Goal: Transaction & Acquisition: Download file/media

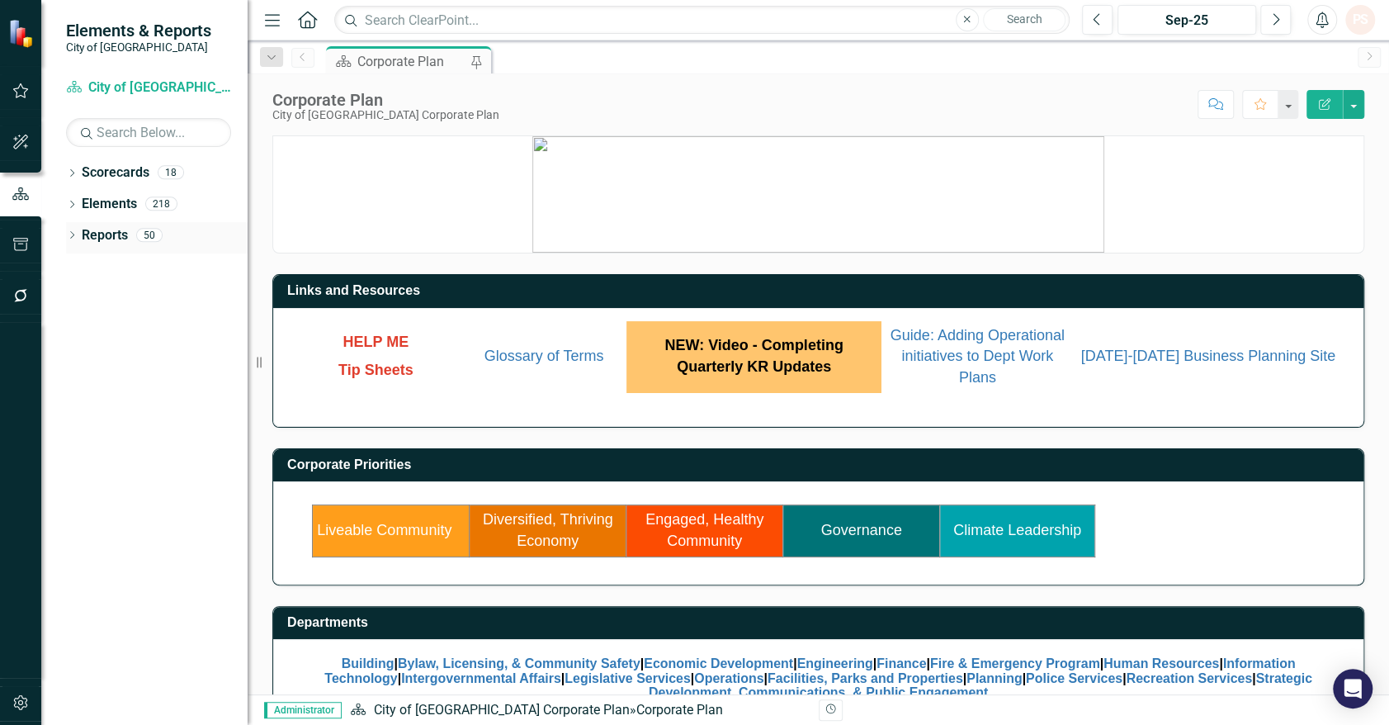
click at [69, 234] on icon "Dropdown" at bounding box center [72, 236] width 12 height 9
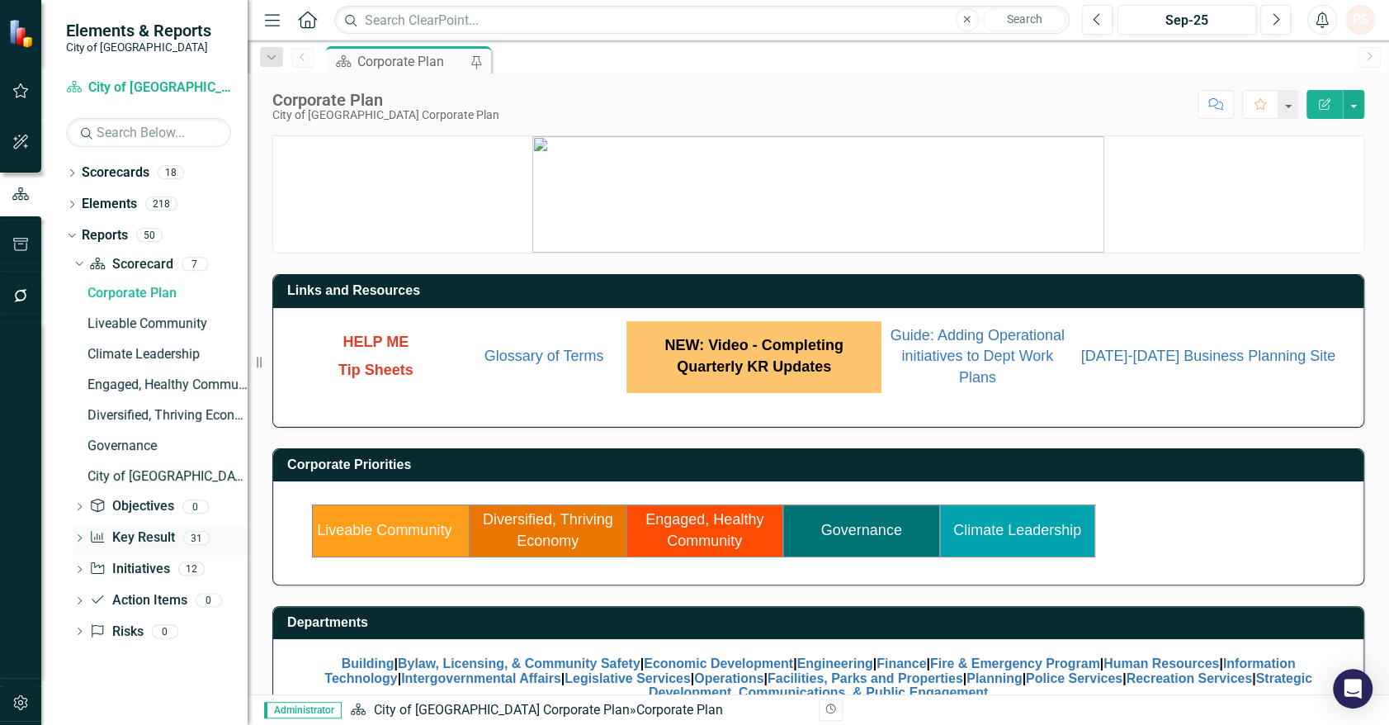
click at [83, 540] on icon "Dropdown" at bounding box center [79, 539] width 12 height 9
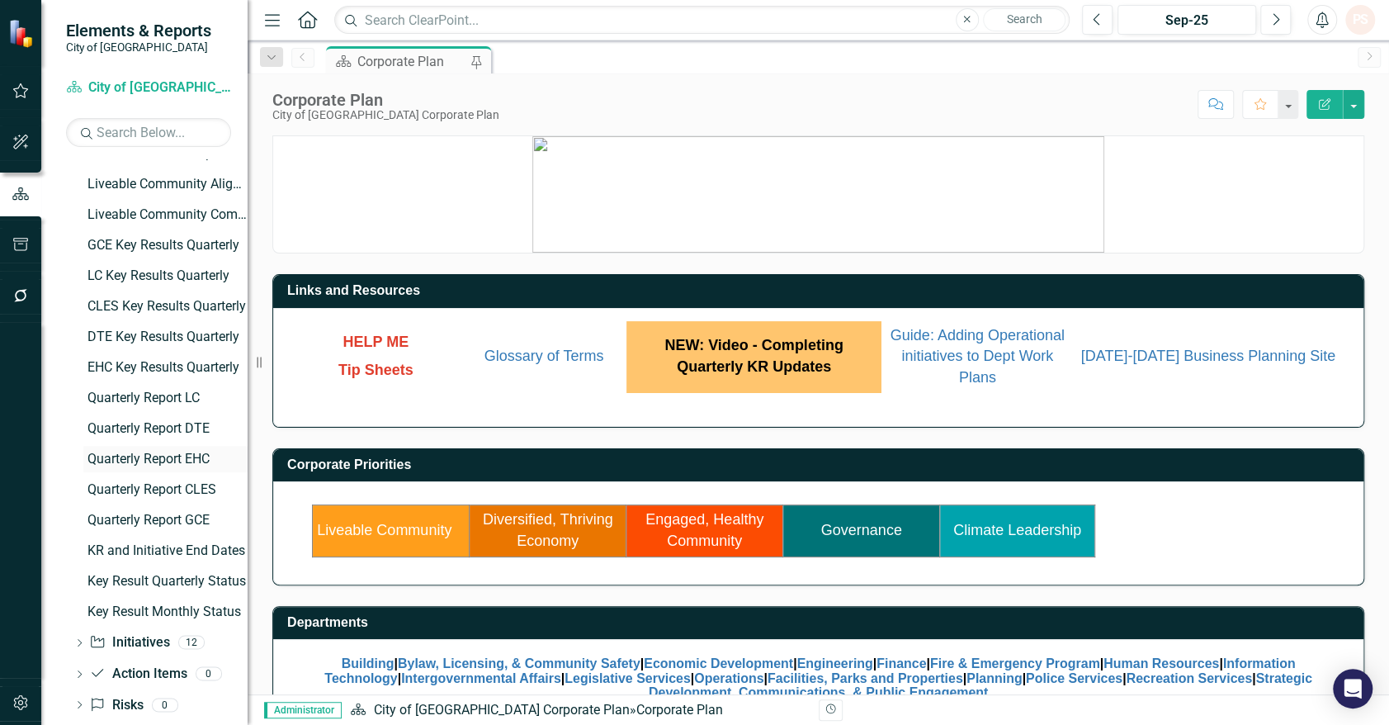
scroll to position [681, 0]
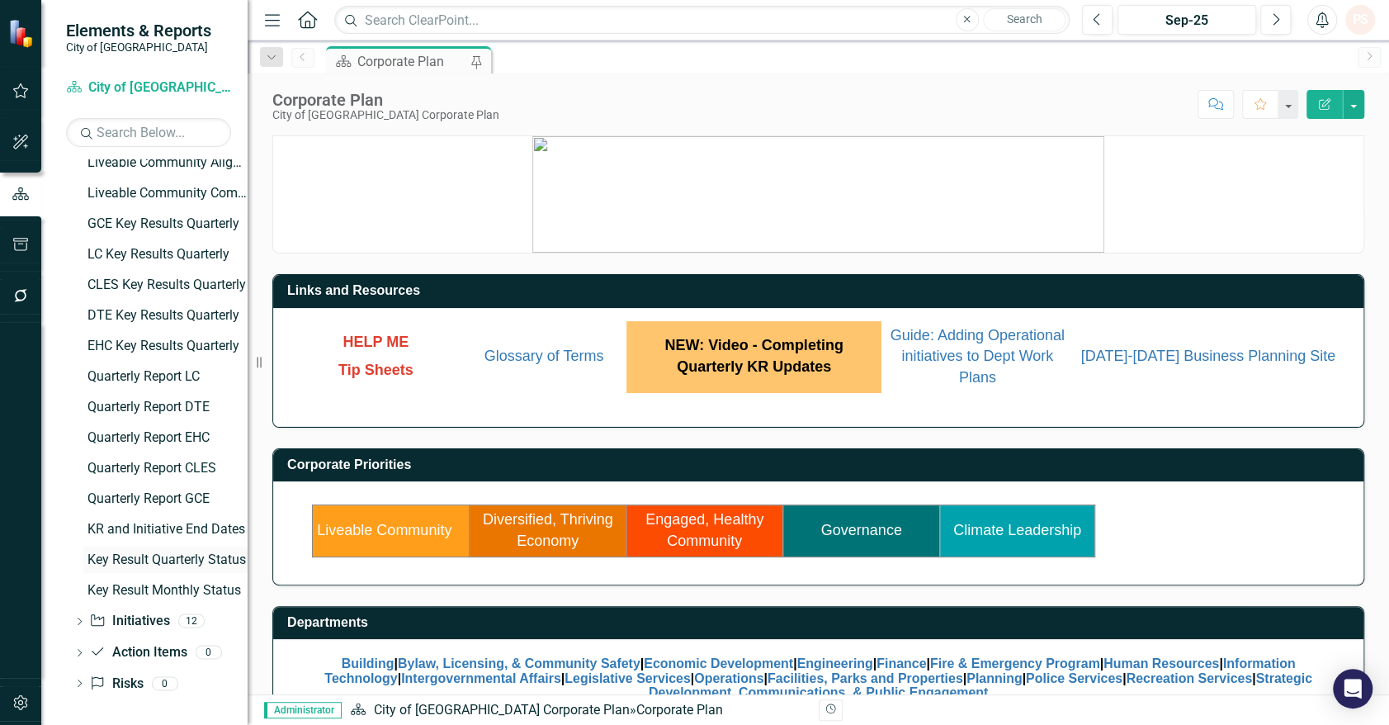
click at [144, 552] on div "Key Result Quarterly Status" at bounding box center [168, 559] width 160 height 15
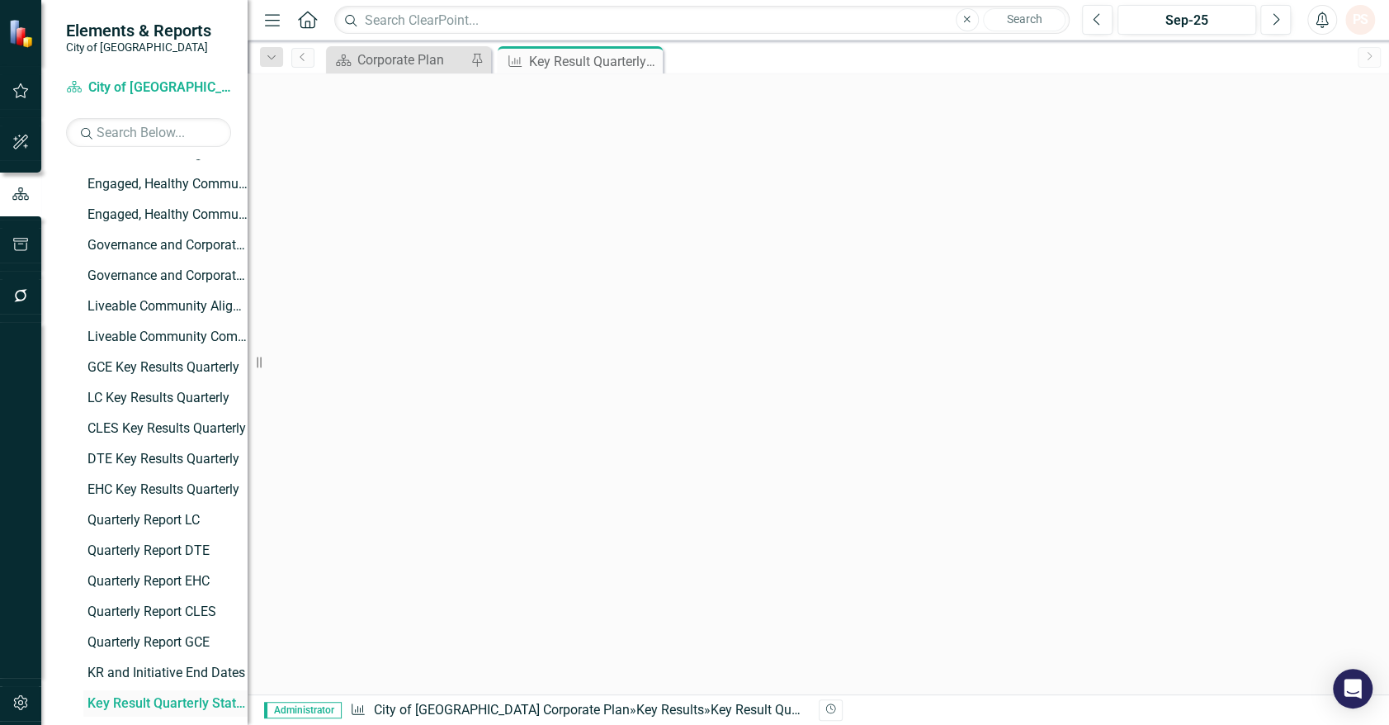
scroll to position [528, 0]
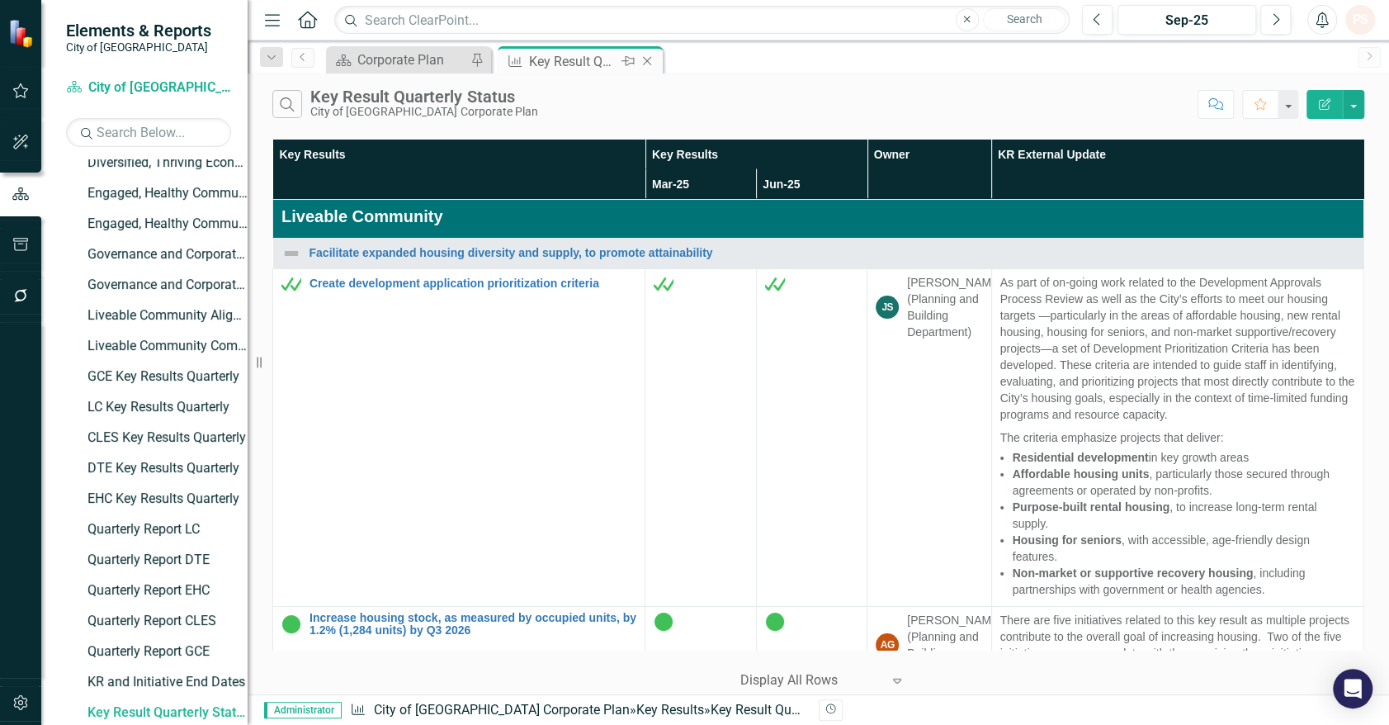
click at [648, 59] on icon at bounding box center [647, 61] width 9 height 9
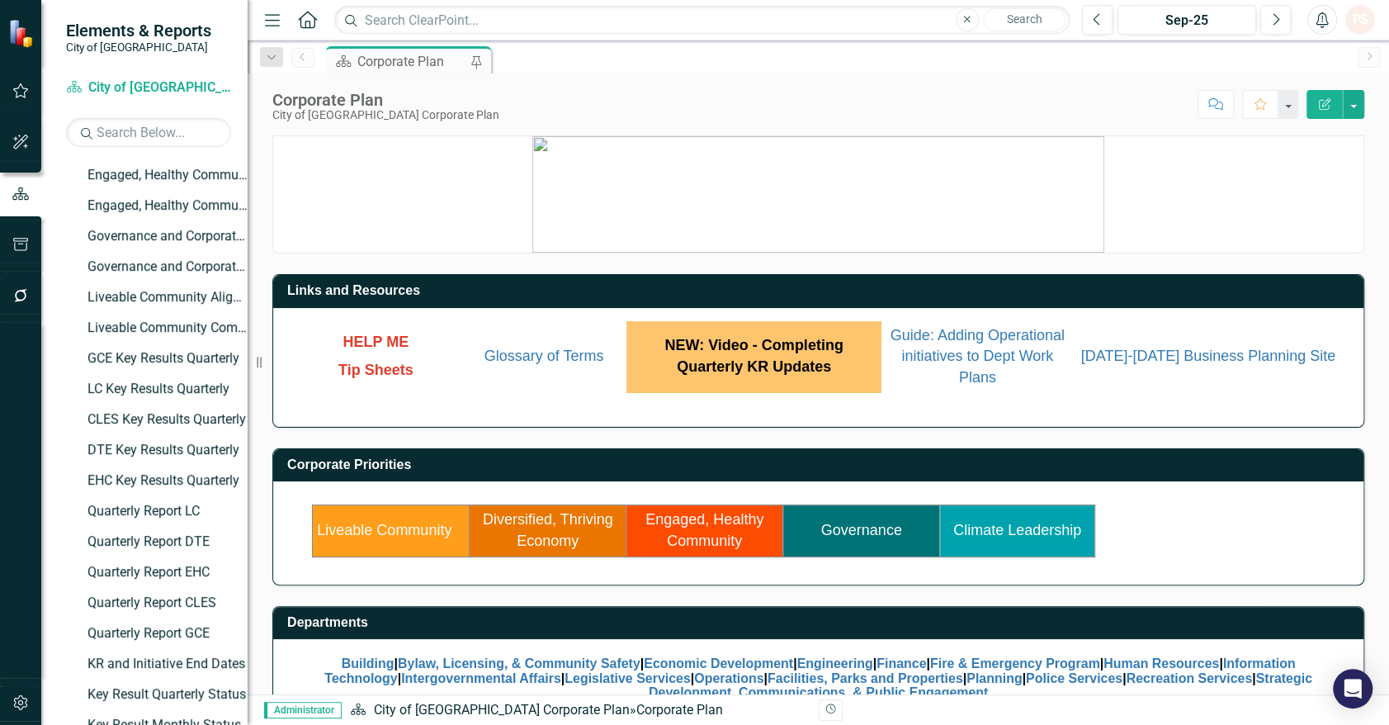
scroll to position [892, 0]
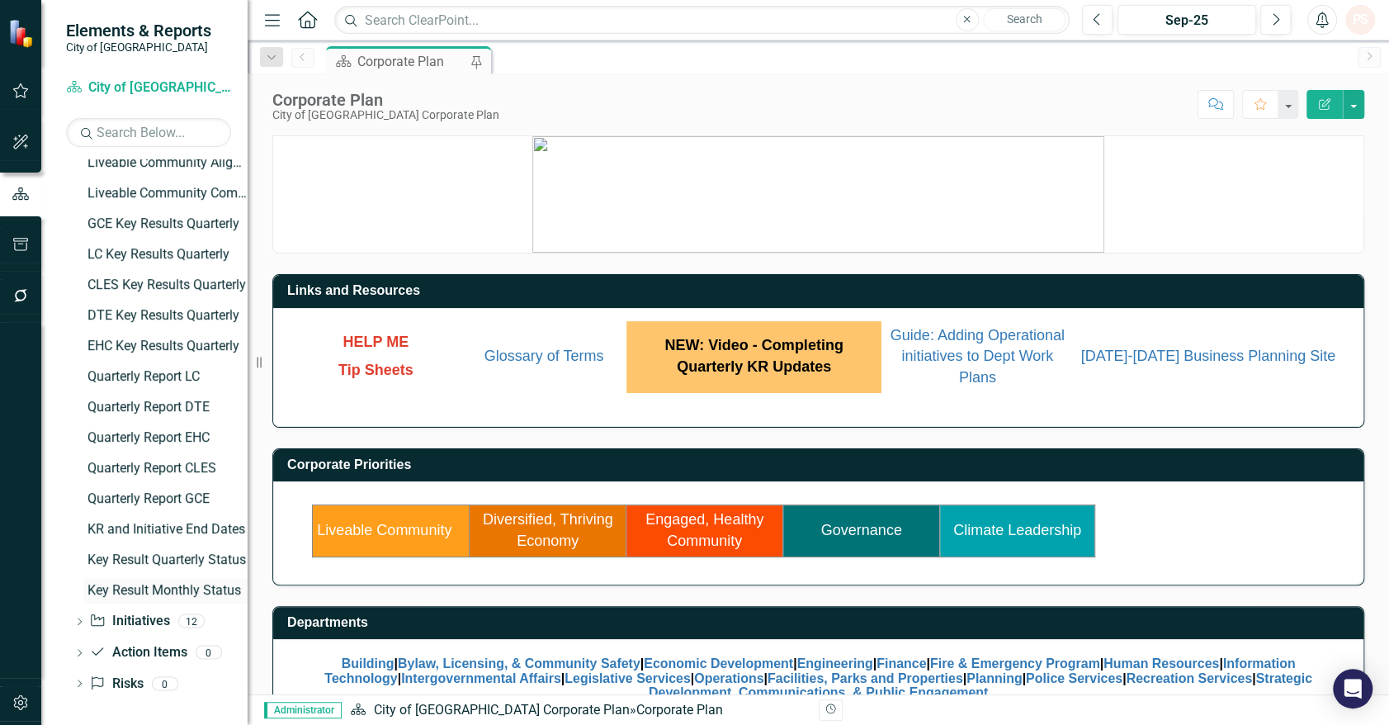
click at [112, 583] on div "Key Result Monthly Status" at bounding box center [168, 590] width 160 height 15
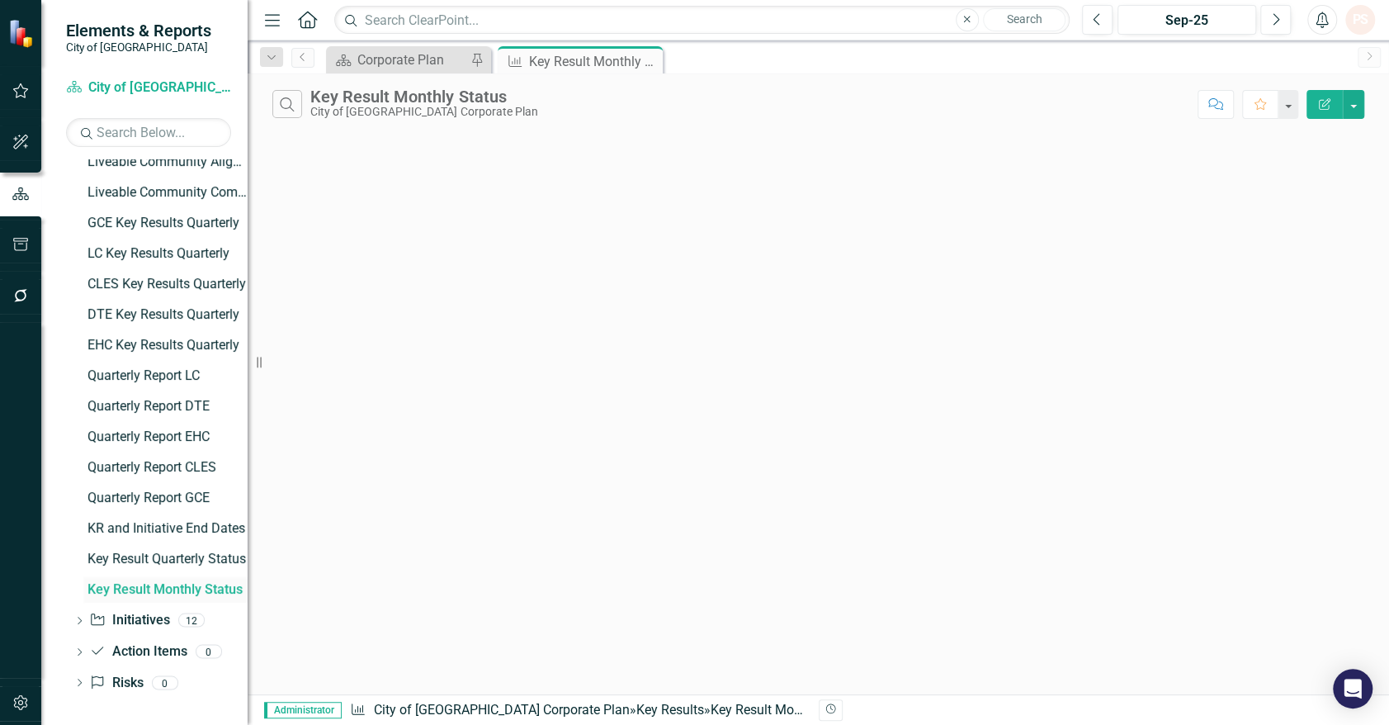
scroll to position [559, 0]
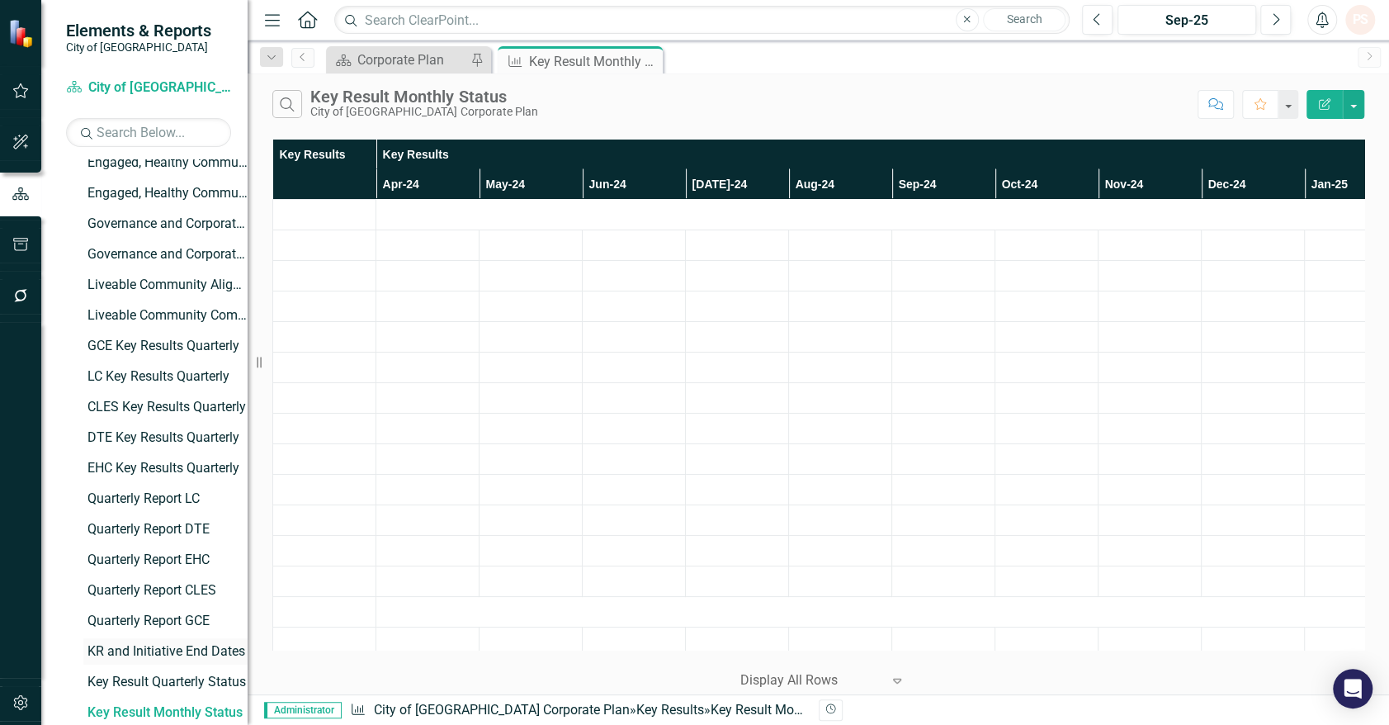
click at [154, 648] on div "KR and Initiative End Dates" at bounding box center [168, 651] width 160 height 15
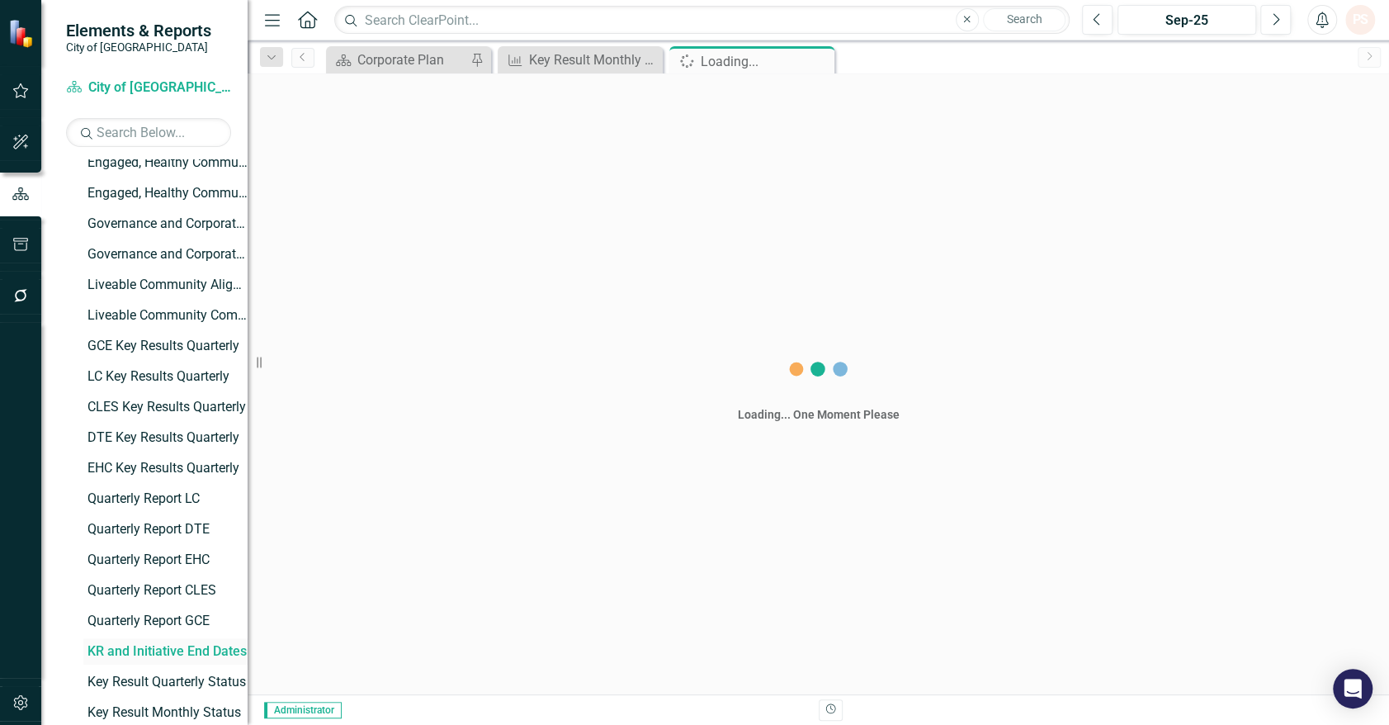
scroll to position [498, 0]
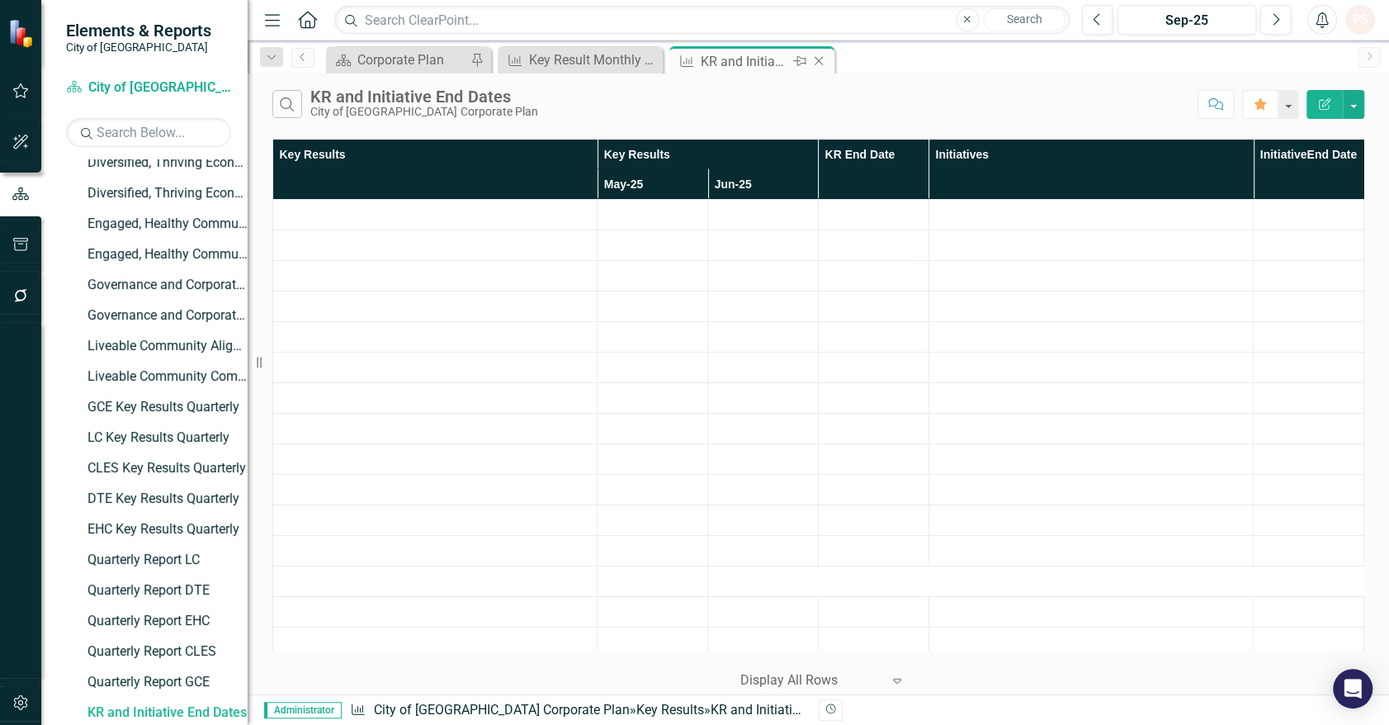
click at [816, 61] on icon "Close" at bounding box center [819, 60] width 17 height 13
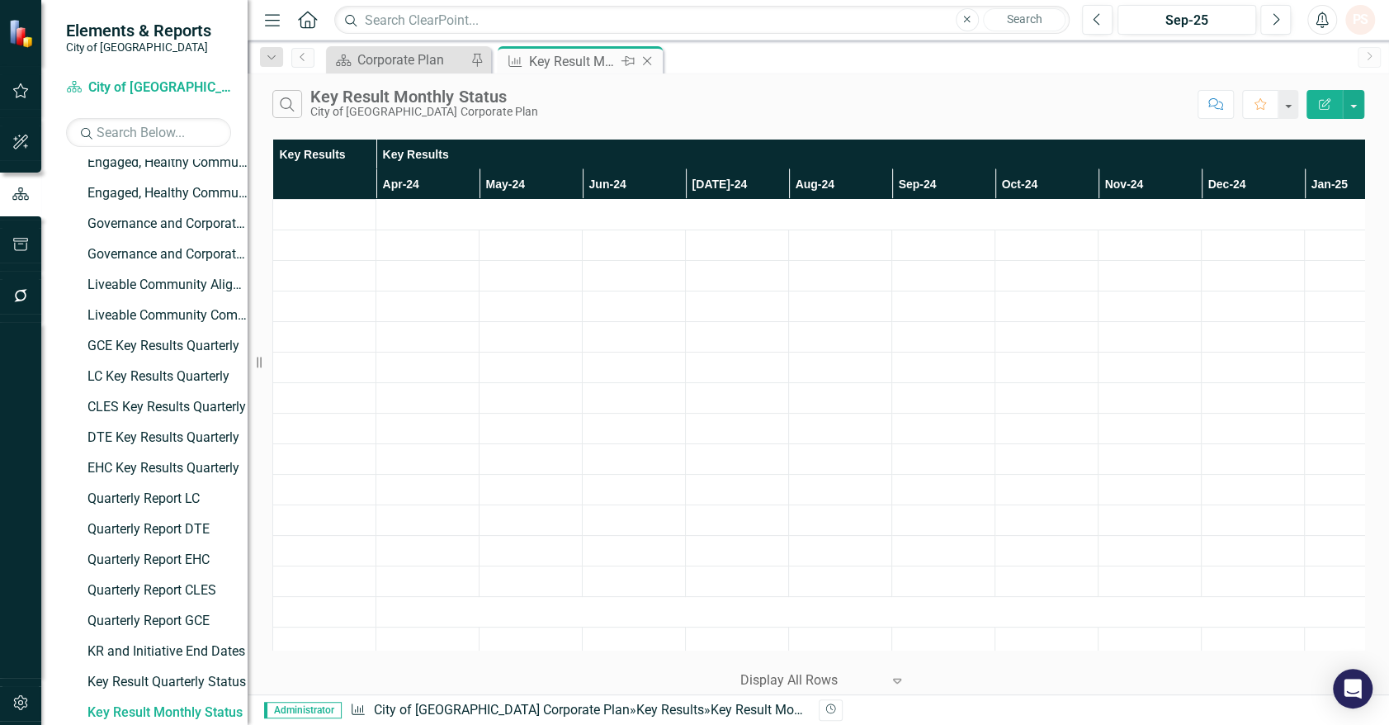
click at [641, 63] on icon "Close" at bounding box center [647, 60] width 17 height 13
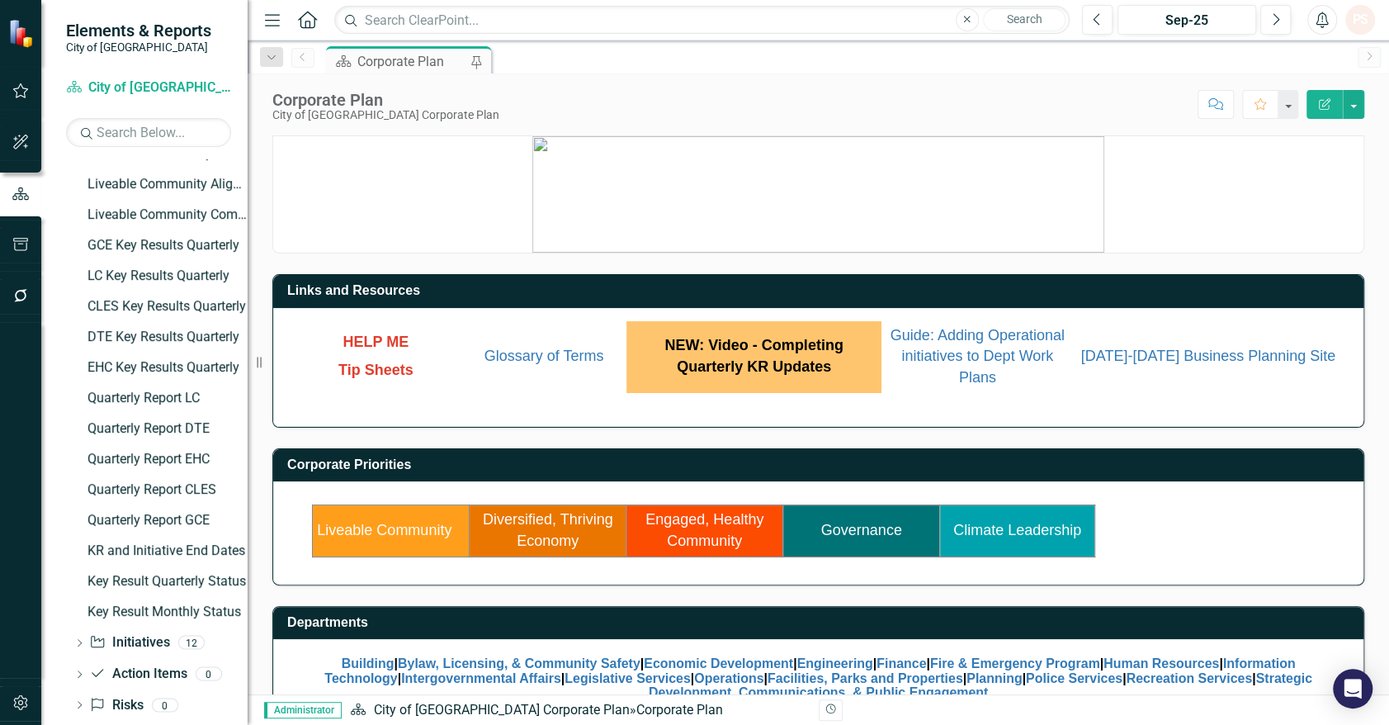
scroll to position [892, 0]
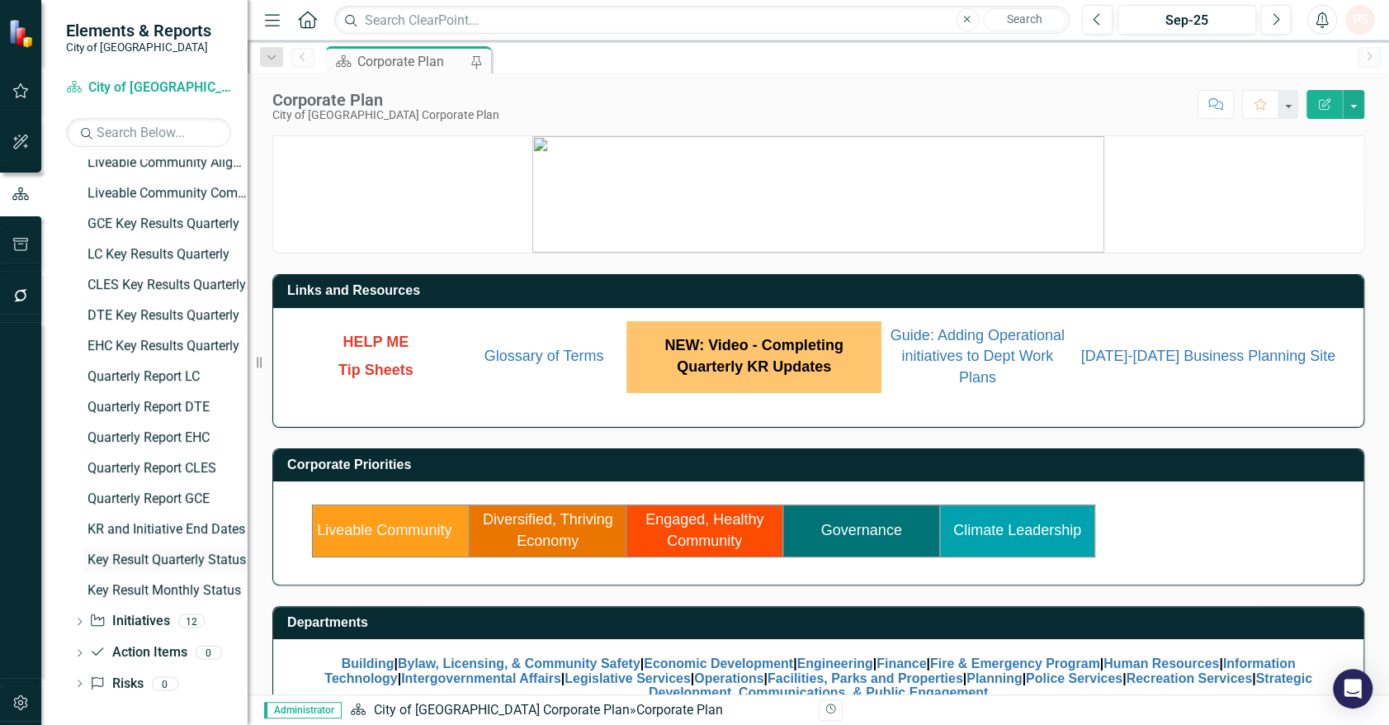
click at [180, 559] on div "Key Result Quarterly Status" at bounding box center [168, 559] width 160 height 15
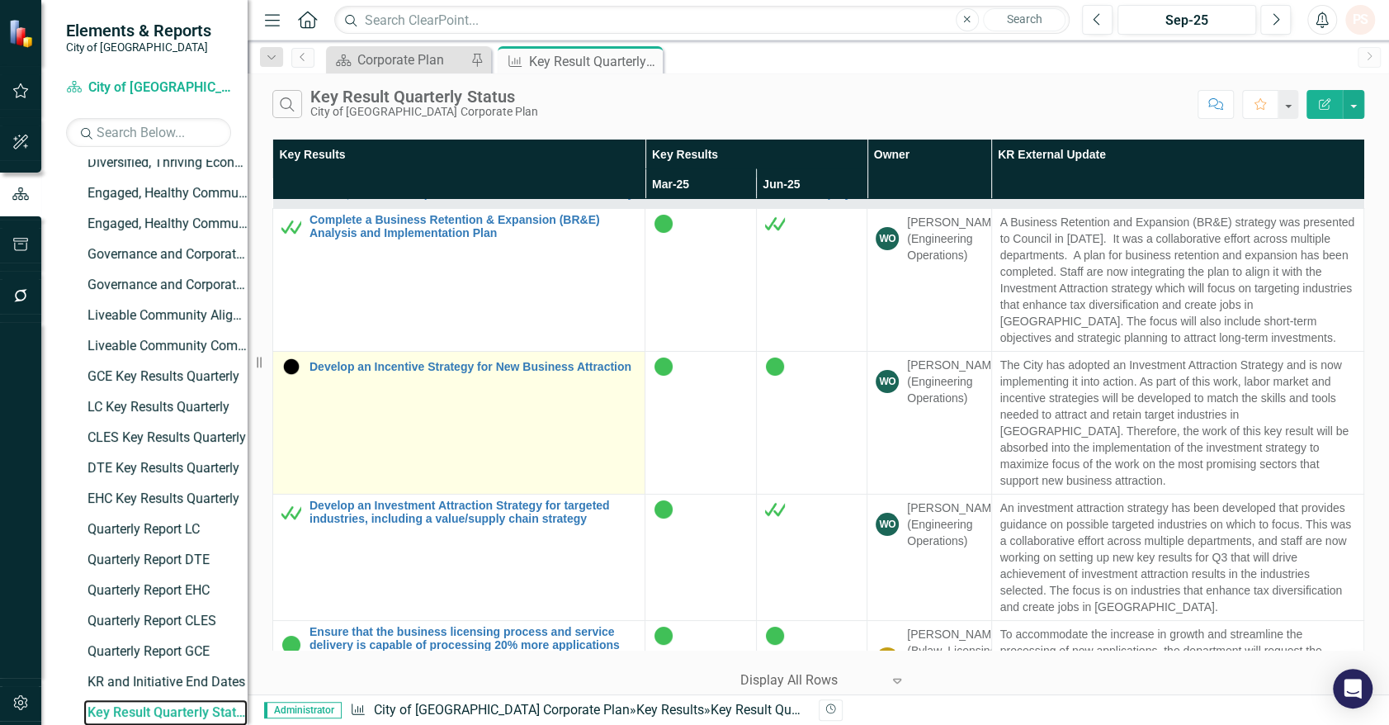
scroll to position [8530, 0]
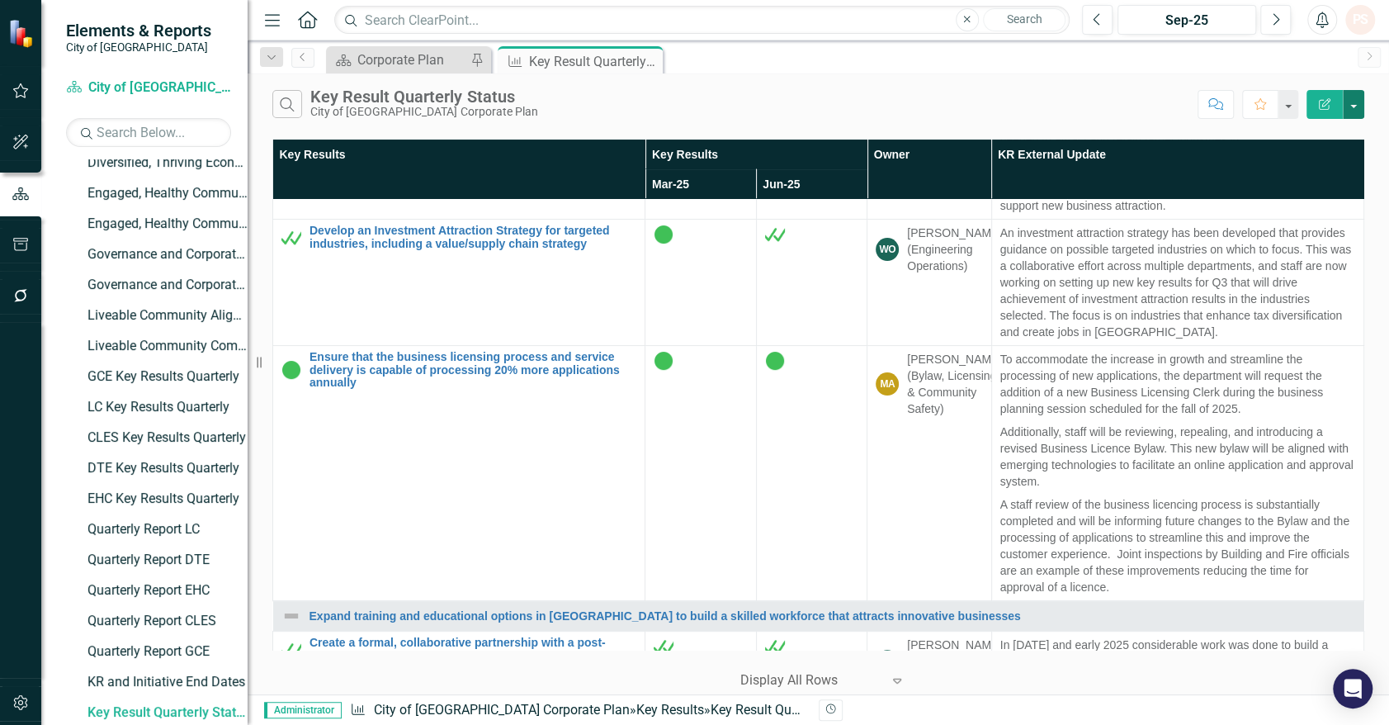
click at [1355, 101] on button "button" at bounding box center [1353, 104] width 21 height 29
click at [1333, 157] on link "PDF Export to PDF" at bounding box center [1298, 168] width 130 height 31
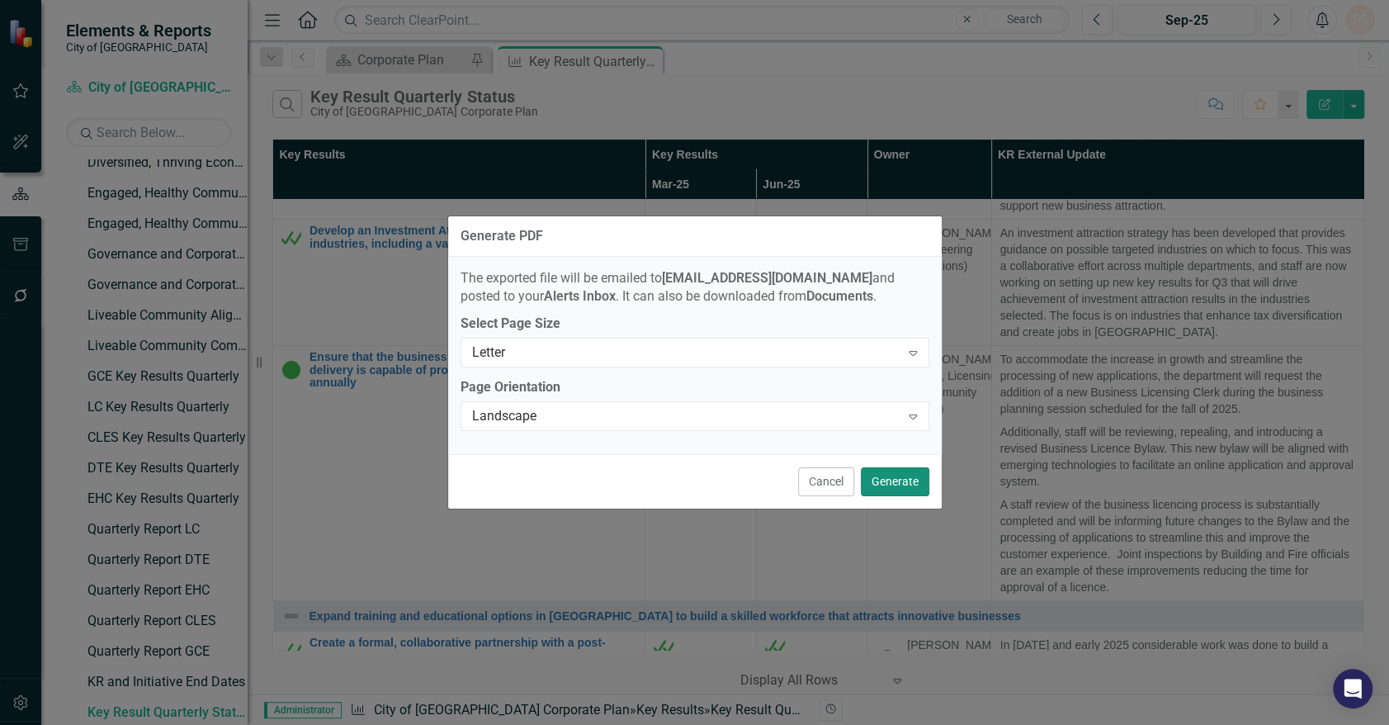
click at [895, 471] on button "Generate" at bounding box center [895, 481] width 69 height 29
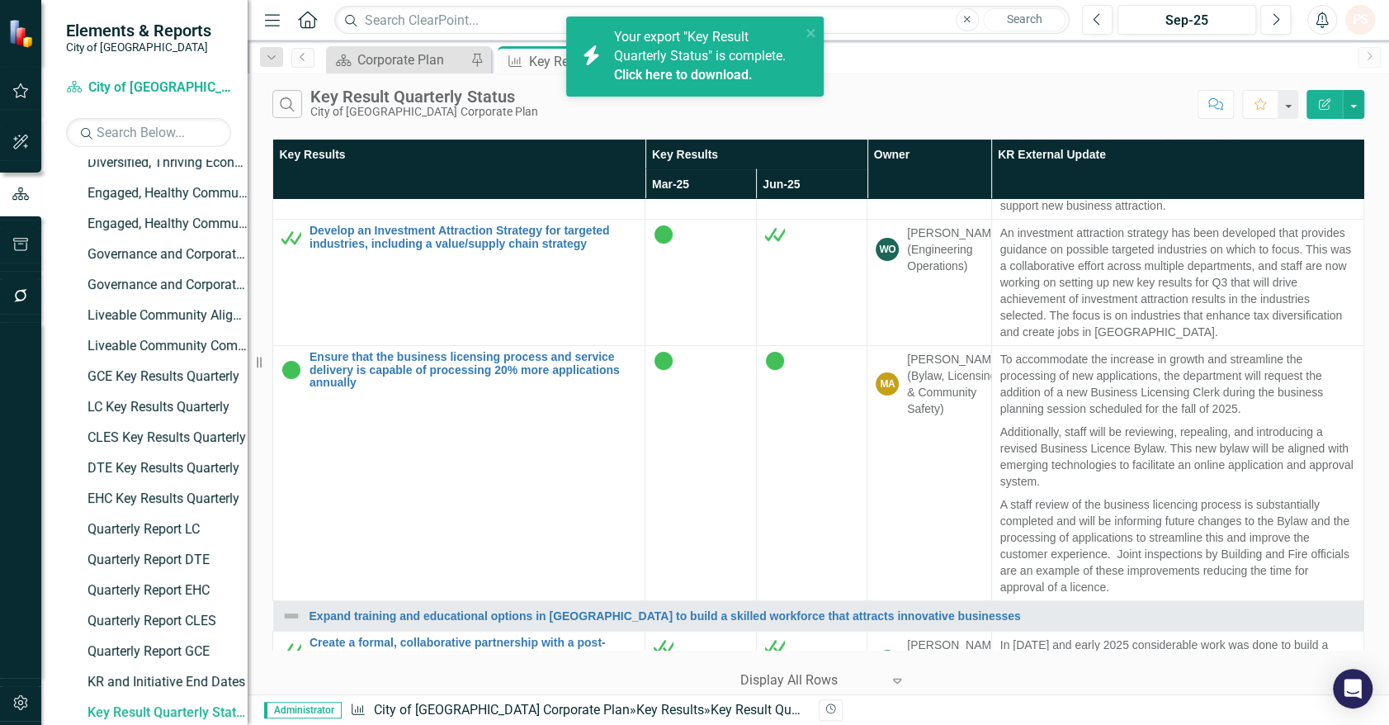
click at [672, 73] on link "Click here to download." at bounding box center [683, 75] width 139 height 16
